Goal: Find specific page/section: Find specific page/section

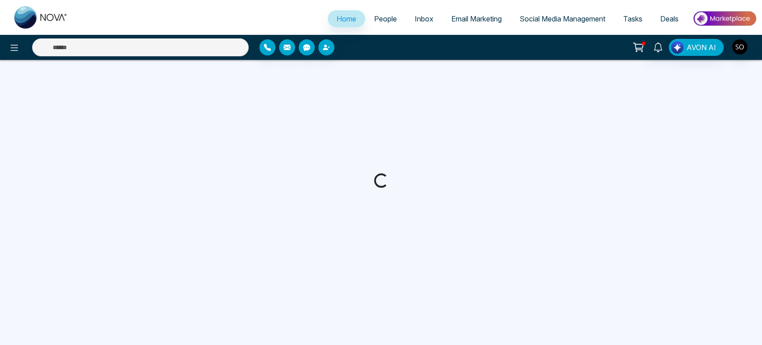
select select "*"
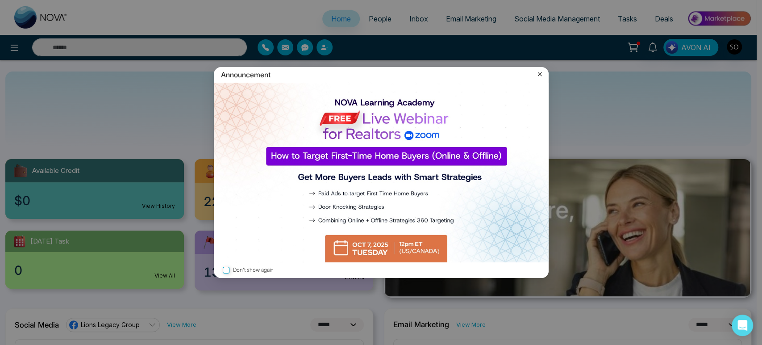
click at [539, 74] on icon at bounding box center [539, 74] width 9 height 9
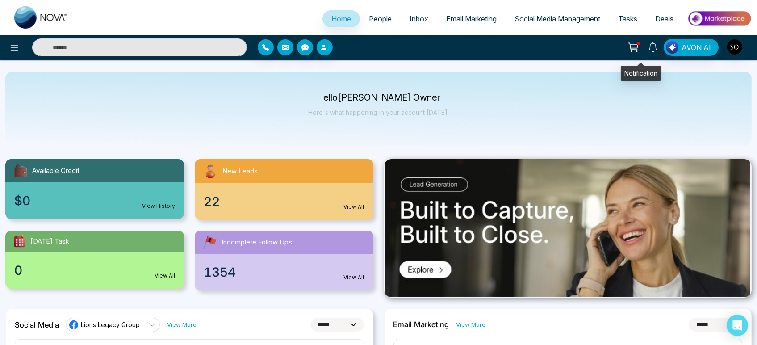
click at [648, 50] on icon at bounding box center [653, 47] width 10 height 10
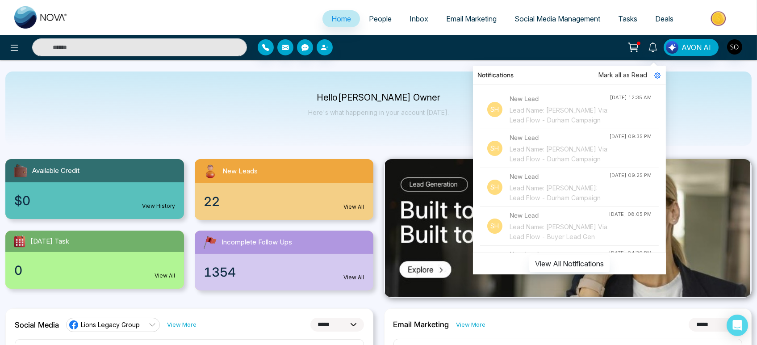
click at [606, 72] on span "Mark all as Read" at bounding box center [622, 75] width 49 height 10
click at [598, 74] on span "Mark all as Read" at bounding box center [622, 75] width 49 height 10
click at [373, 22] on span "People" at bounding box center [380, 18] width 23 height 9
